Goal: Task Accomplishment & Management: Manage account settings

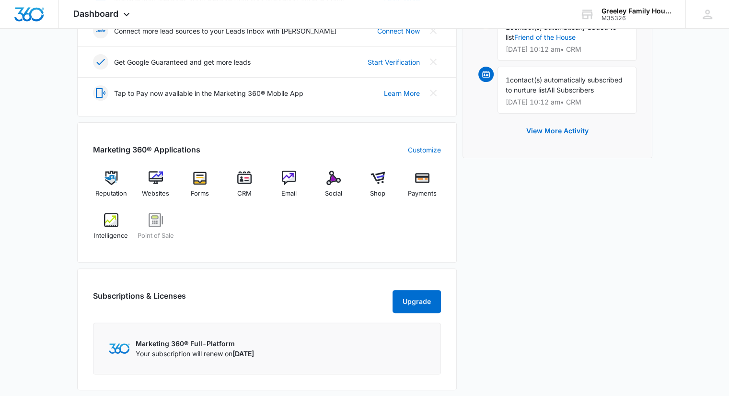
scroll to position [288, 0]
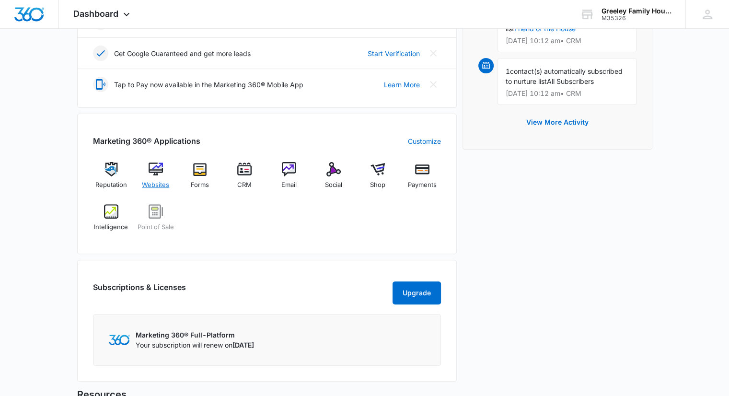
click at [152, 169] on img at bounding box center [156, 169] width 14 height 14
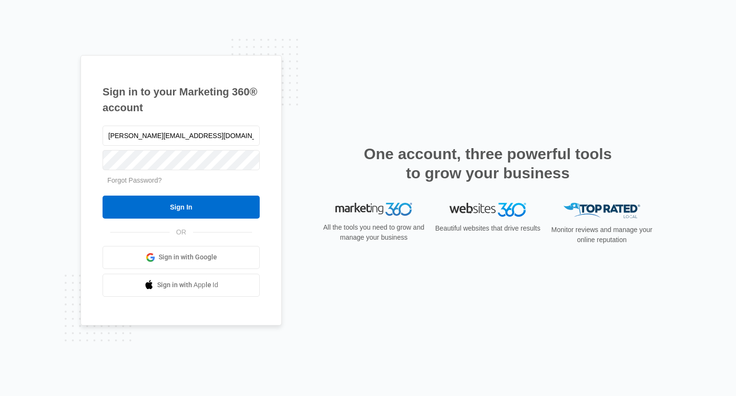
type input "[PERSON_NAME][EMAIL_ADDRESS][DOMAIN_NAME]"
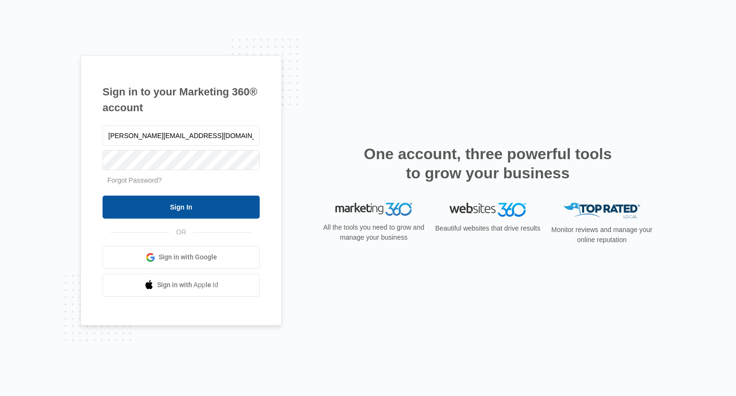
click at [179, 209] on input "Sign In" at bounding box center [181, 207] width 157 height 23
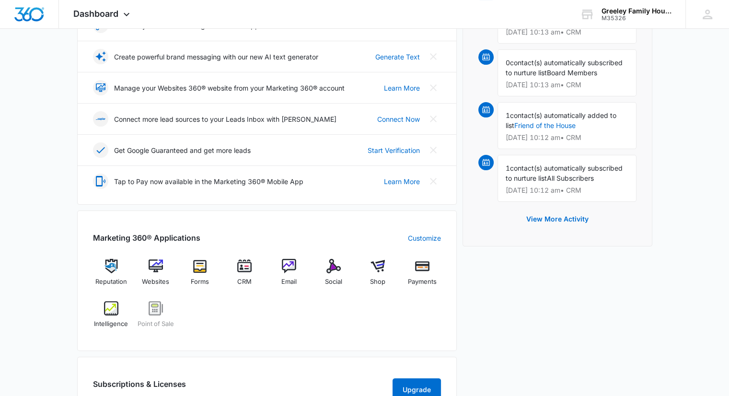
scroll to position [240, 0]
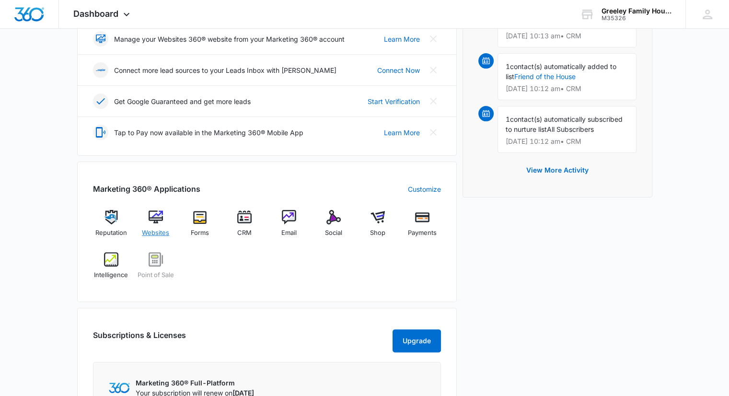
click at [153, 215] on img at bounding box center [156, 217] width 14 height 14
